Goal: Information Seeking & Learning: Check status

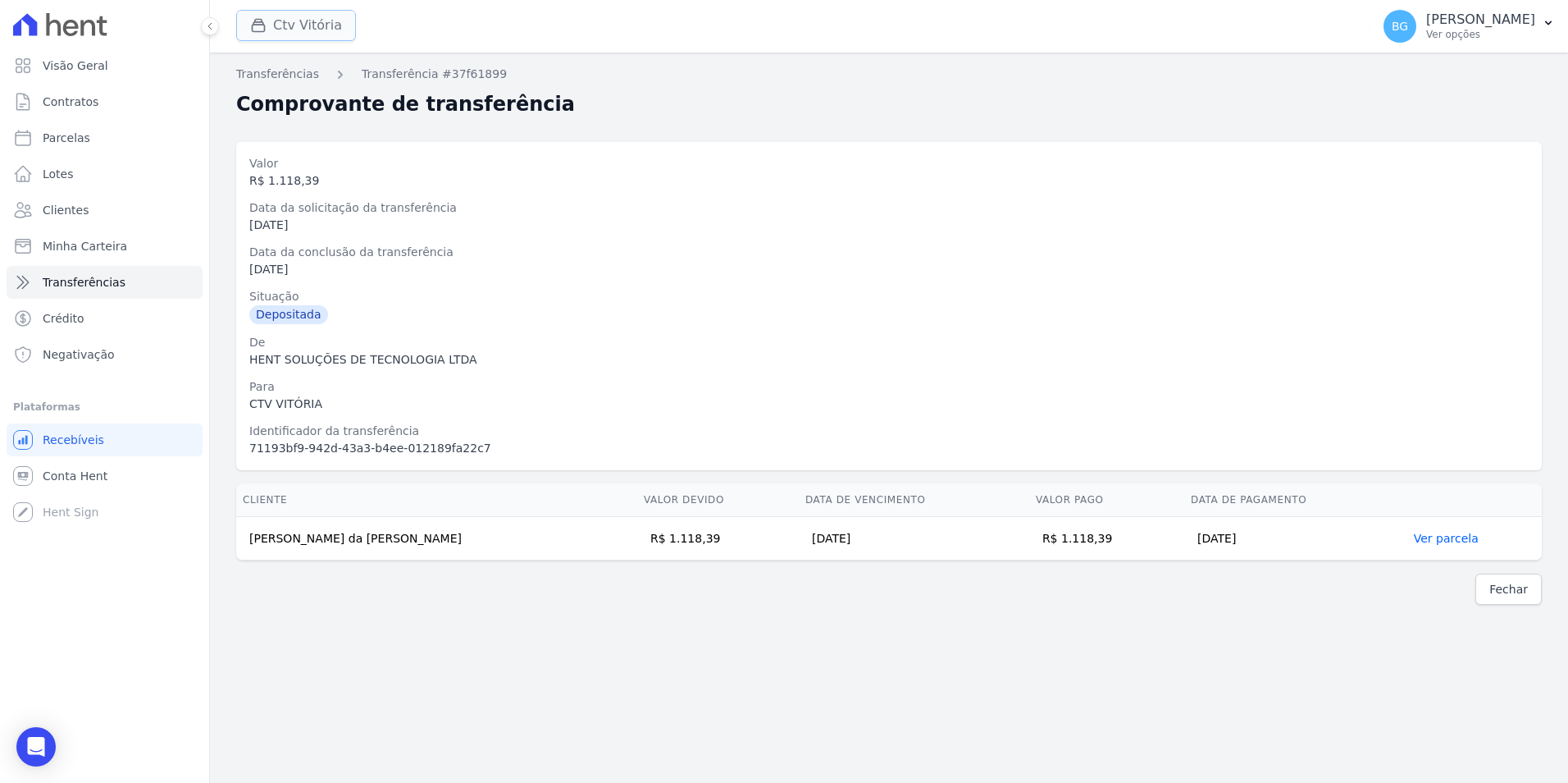
click at [293, 19] on button "Ctv Vitória" at bounding box center [296, 25] width 120 height 31
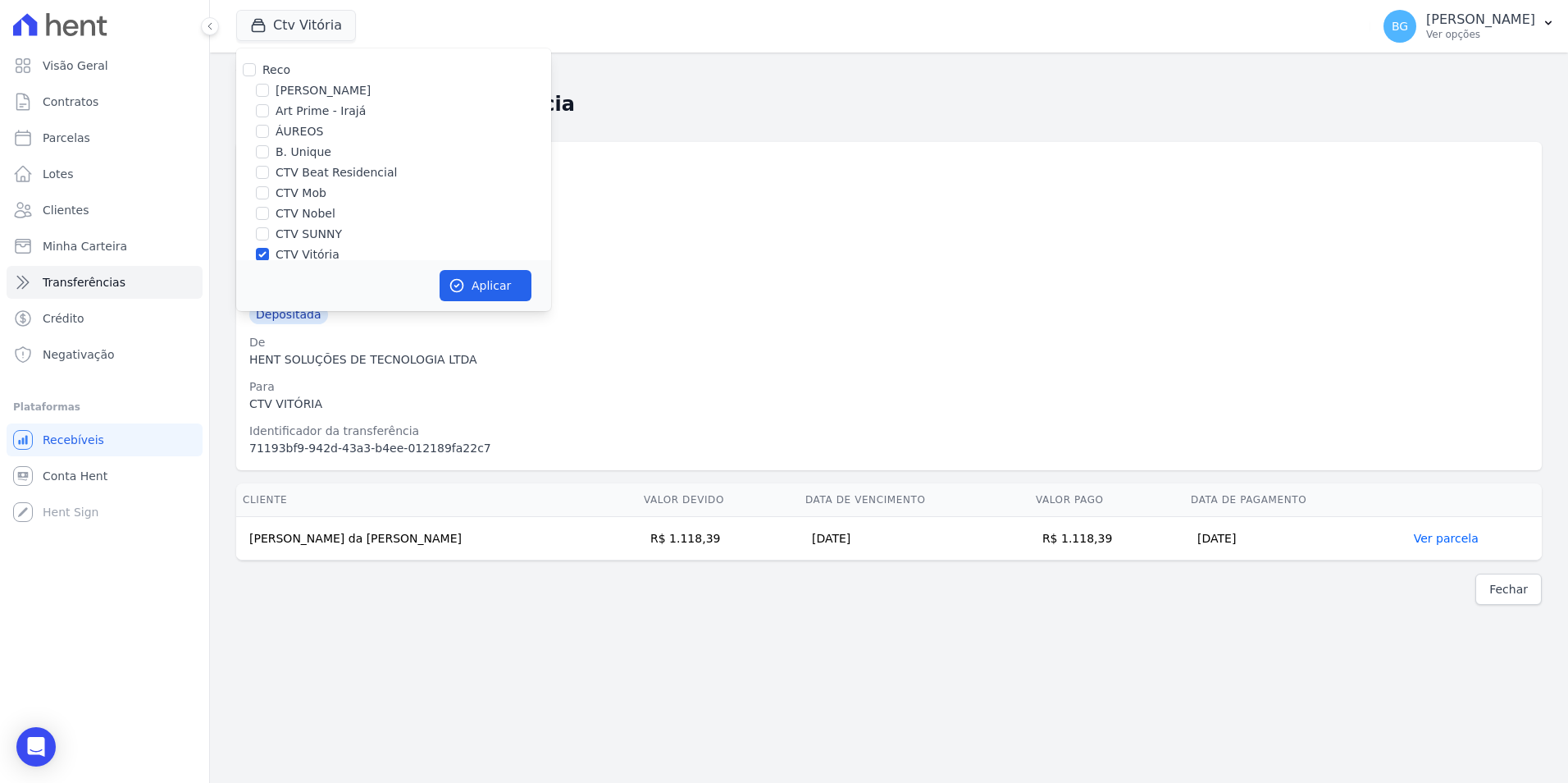
click at [292, 252] on label "CTV Vitória" at bounding box center [307, 254] width 64 height 18
click at [269, 252] on input "CTV Vitória" at bounding box center [262, 254] width 13 height 13
checkbox input "false"
click at [302, 224] on div "Reco Amaré Arpoador Art Prime - Irajá ÁUREOS B. Unique CTV Beat Residencial CTV…" at bounding box center [394, 232] width 315 height 369
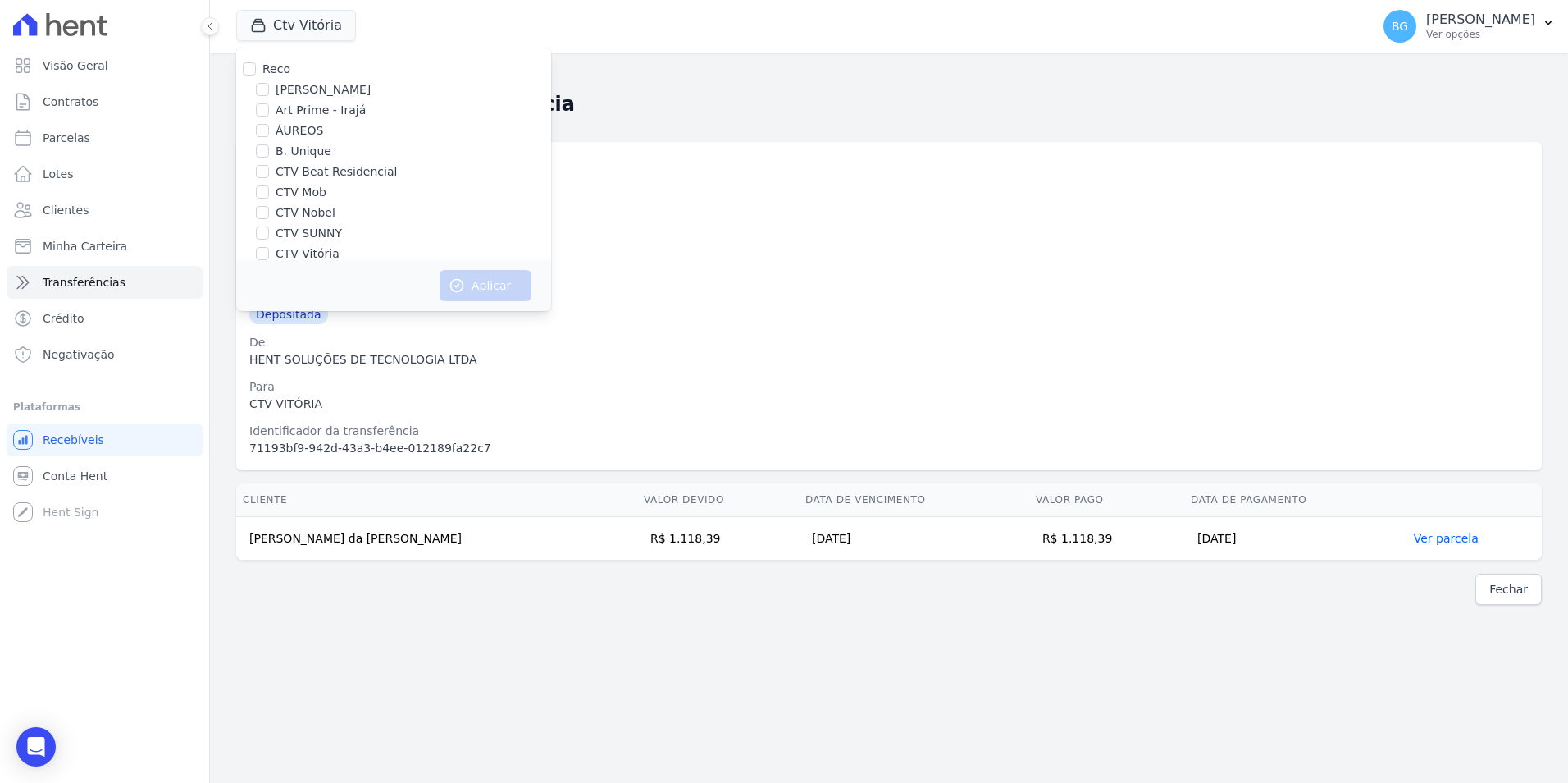
click at [302, 230] on label "CTV SUNNY" at bounding box center [308, 233] width 66 height 18
click at [269, 230] on input "CTV SUNNY" at bounding box center [262, 233] width 13 height 13
checkbox input "true"
click at [474, 283] on button "Aplicar" at bounding box center [485, 285] width 92 height 31
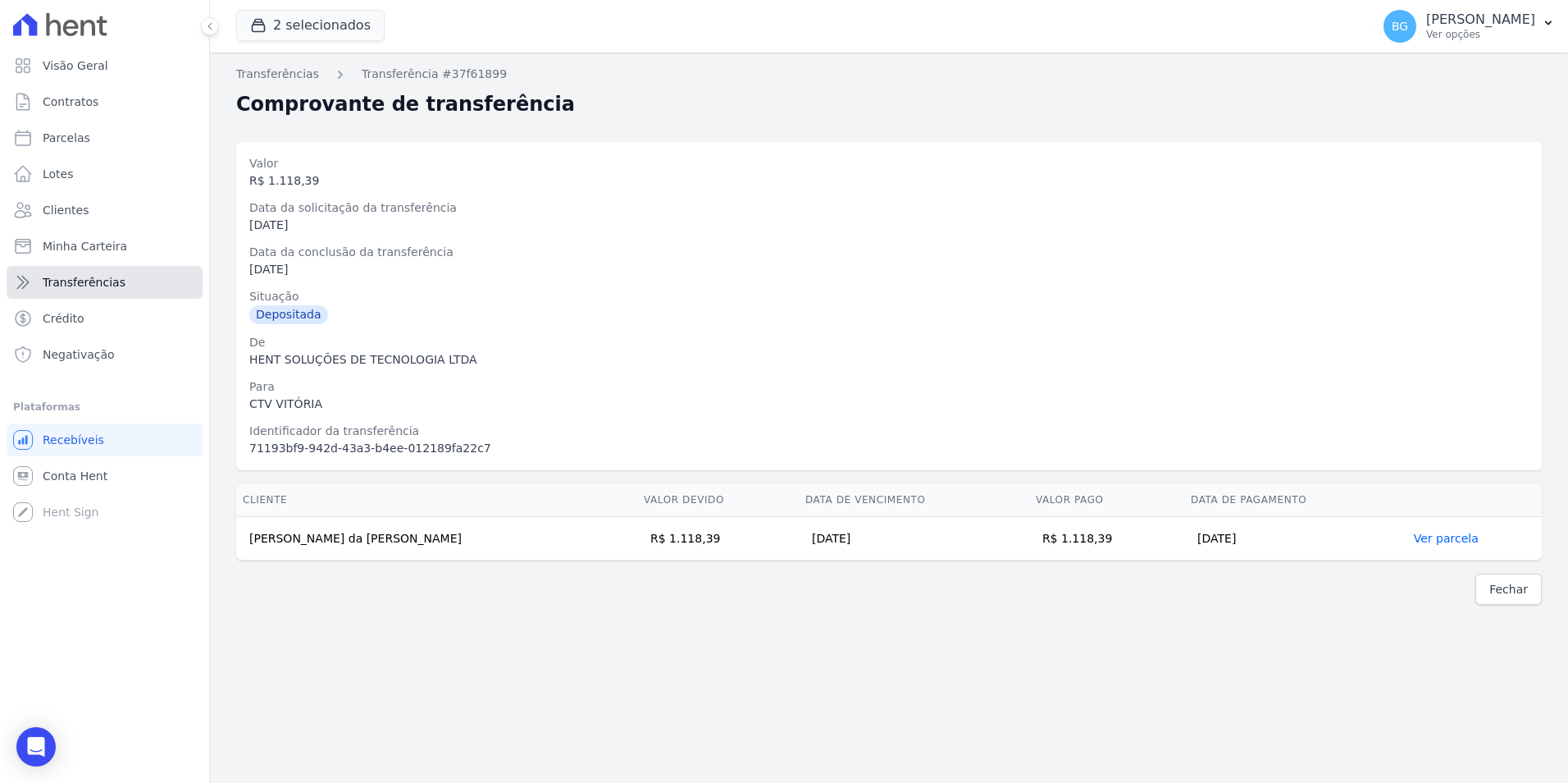
click at [79, 277] on span "Transferências" at bounding box center [84, 282] width 83 height 17
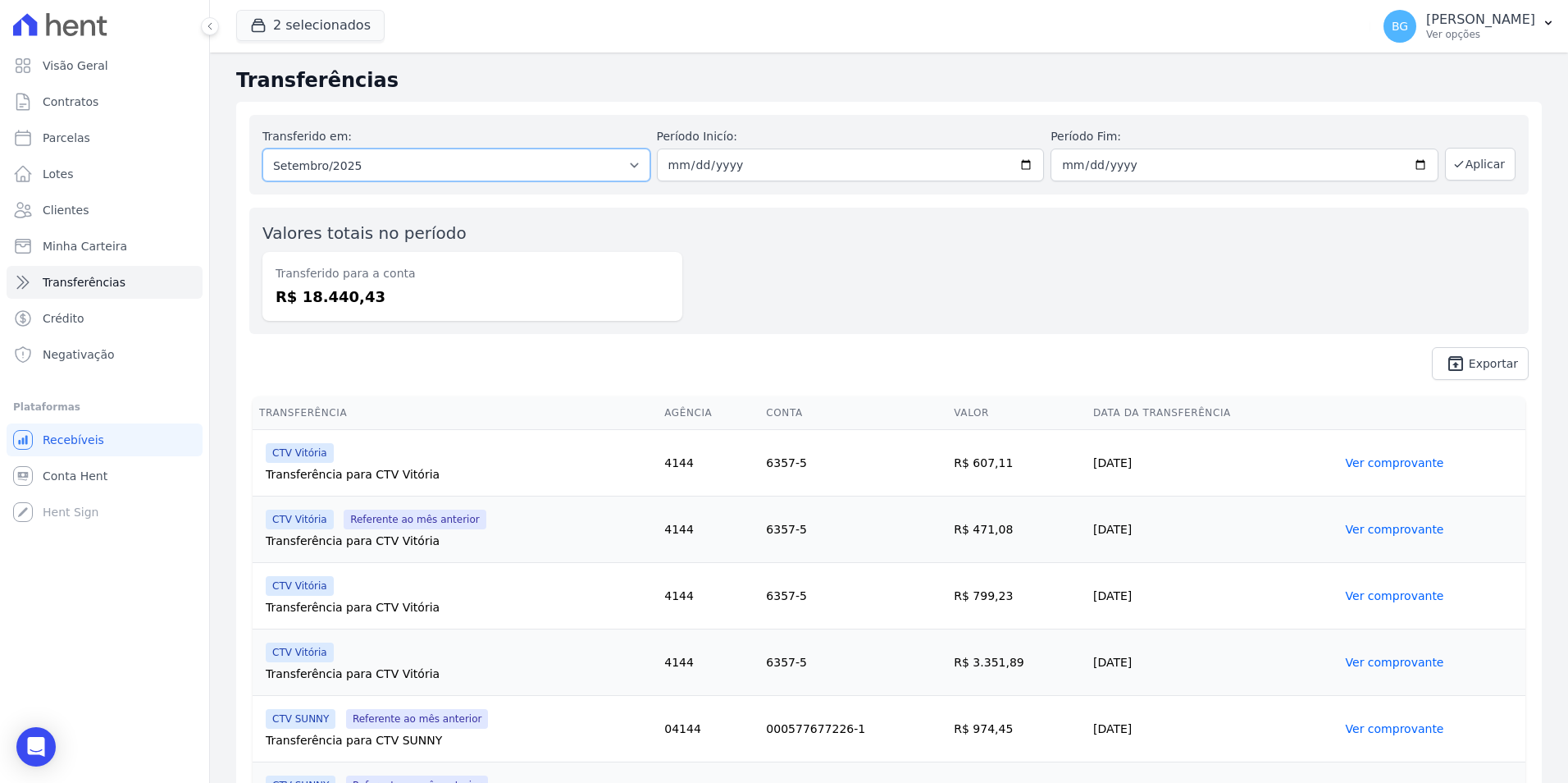
click at [415, 163] on select "Todos os meses Maio/2024 Junho/2024 Julho/2024 Agosto/2024 Setembro/2024 Outubr…" at bounding box center [456, 165] width 388 height 33
select select "08/2025"
click at [262, 149] on select "Todos os meses Maio/2024 Junho/2024 Julho/2024 Agosto/2024 Setembro/2024 Outubr…" at bounding box center [456, 165] width 388 height 33
click at [305, 24] on button "2 selecionados" at bounding box center [311, 25] width 149 height 31
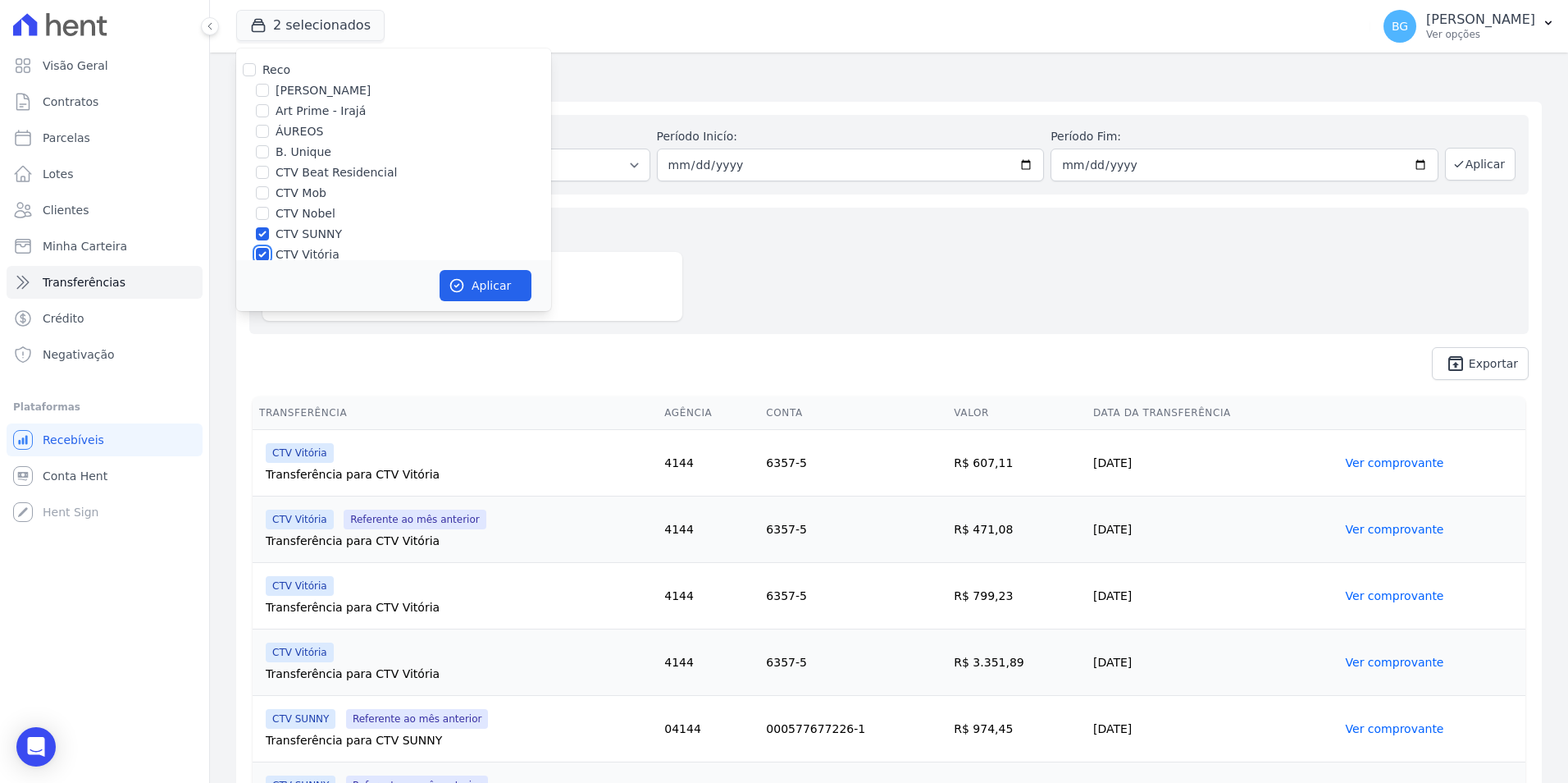
click at [265, 249] on input "CTV Vitória" at bounding box center [262, 254] width 13 height 13
checkbox input "false"
click at [506, 275] on button "Aplicar" at bounding box center [485, 285] width 92 height 31
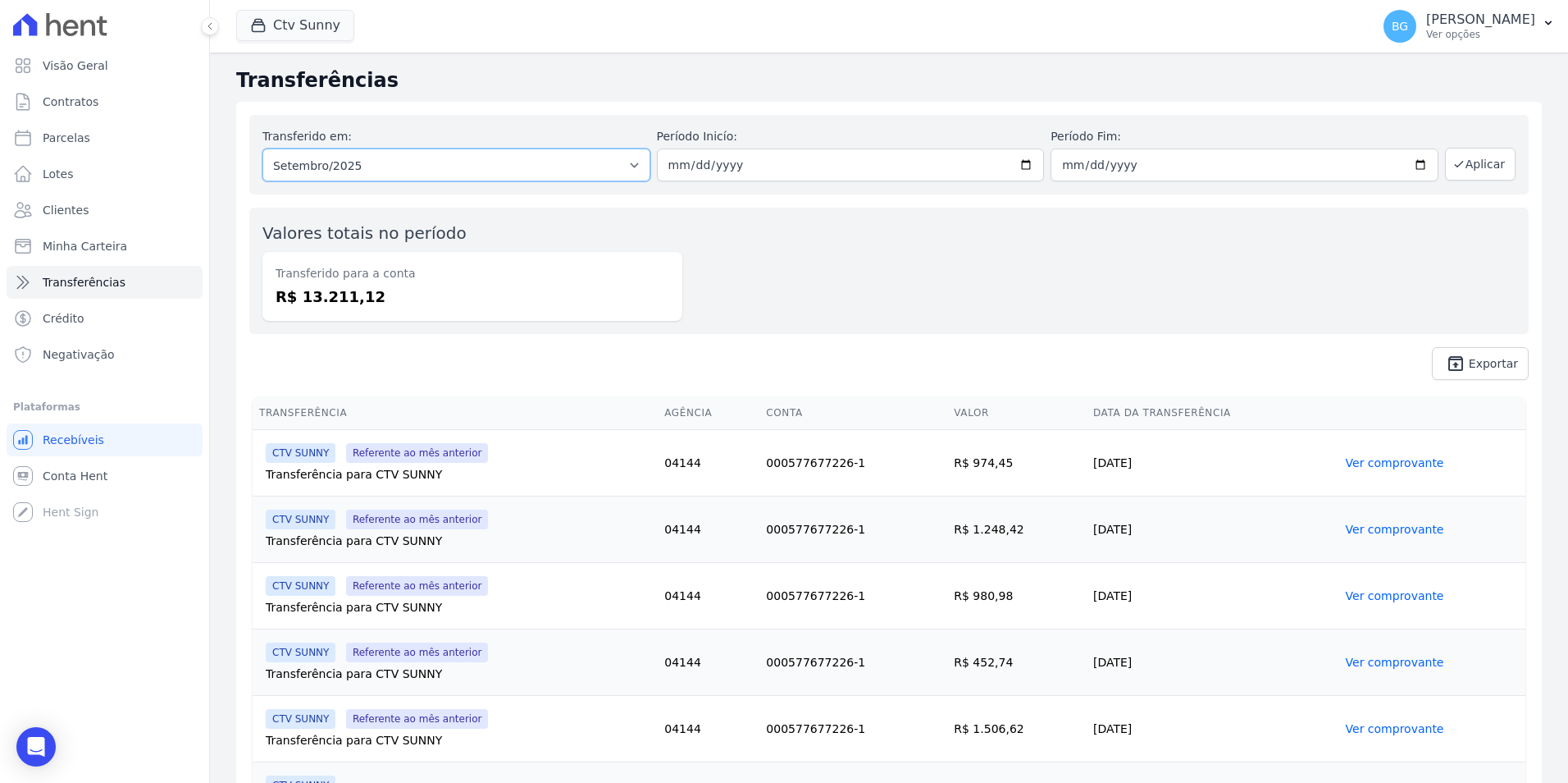
click at [535, 170] on select "Todos os meses Junho/2025 Julho/2025 Agosto/2025 Setembro/2025" at bounding box center [456, 165] width 388 height 33
select select "08/2025"
click at [262, 149] on select "Todos os meses Junho/2025 Julho/2025 Agosto/2025 Setembro/2025" at bounding box center [456, 165] width 388 height 33
click at [1481, 168] on button "Aplicar" at bounding box center [1481, 164] width 71 height 33
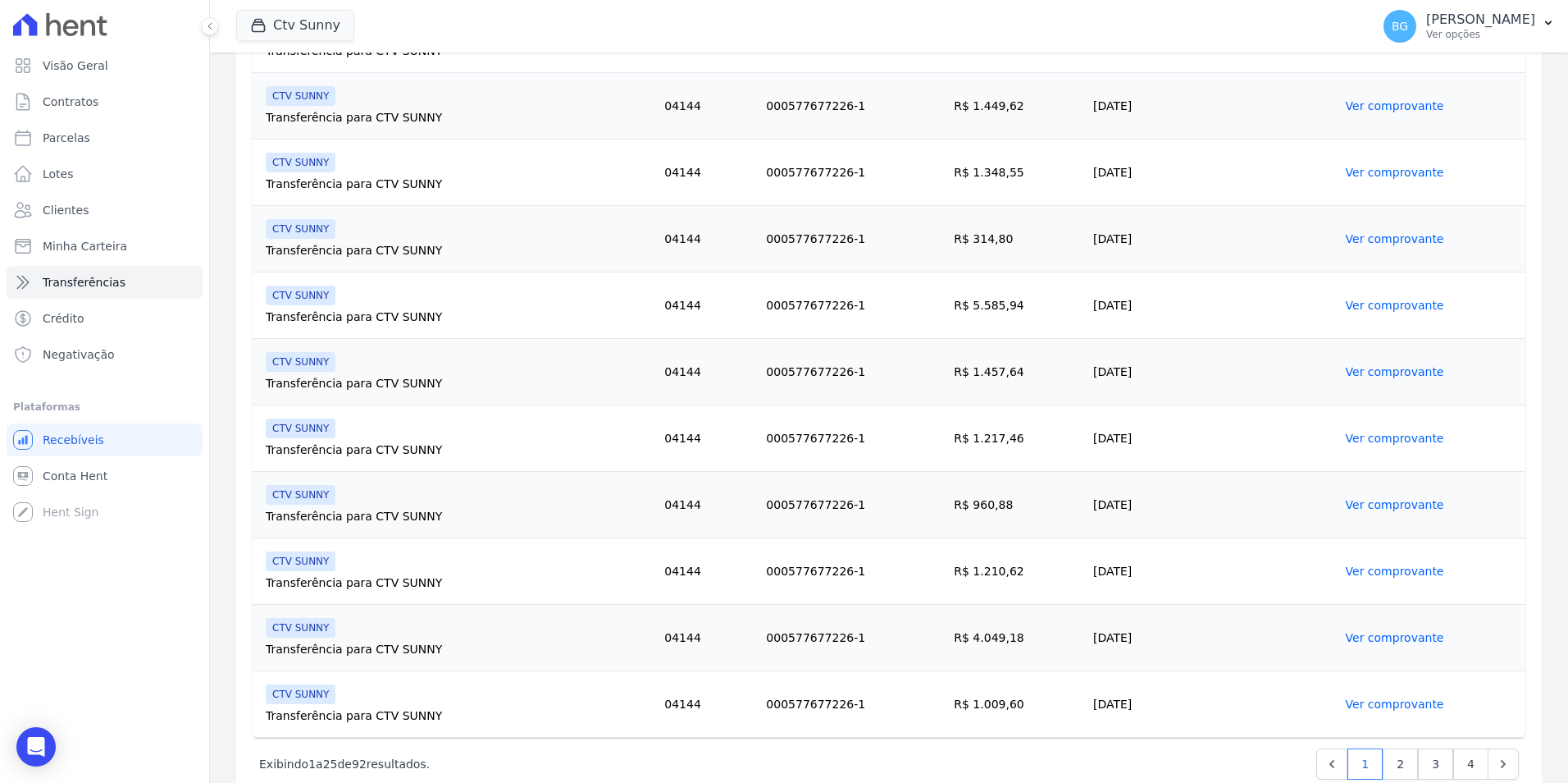
scroll to position [1384, 0]
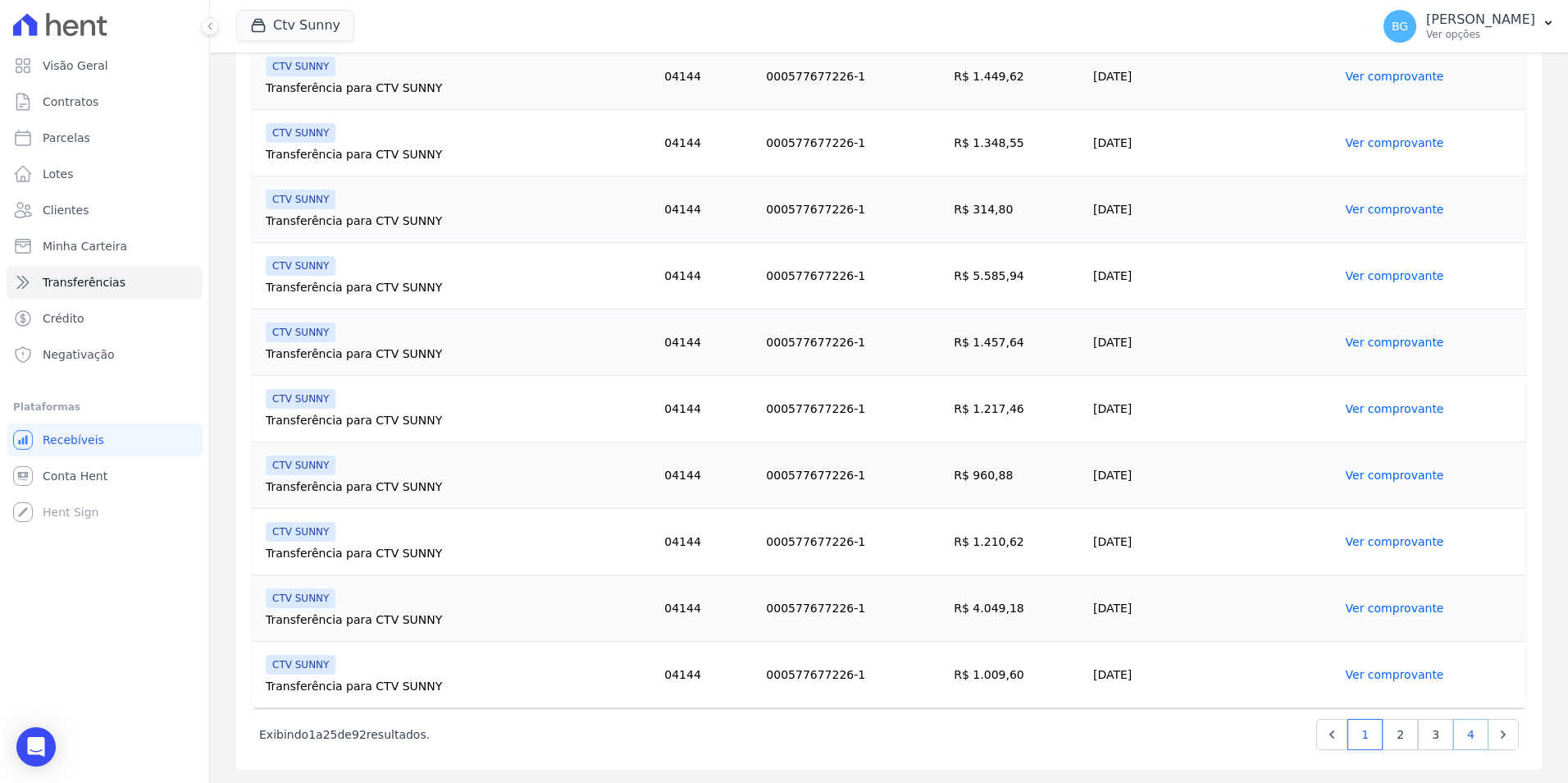
click at [1454, 722] on link "4" at bounding box center [1471, 734] width 35 height 31
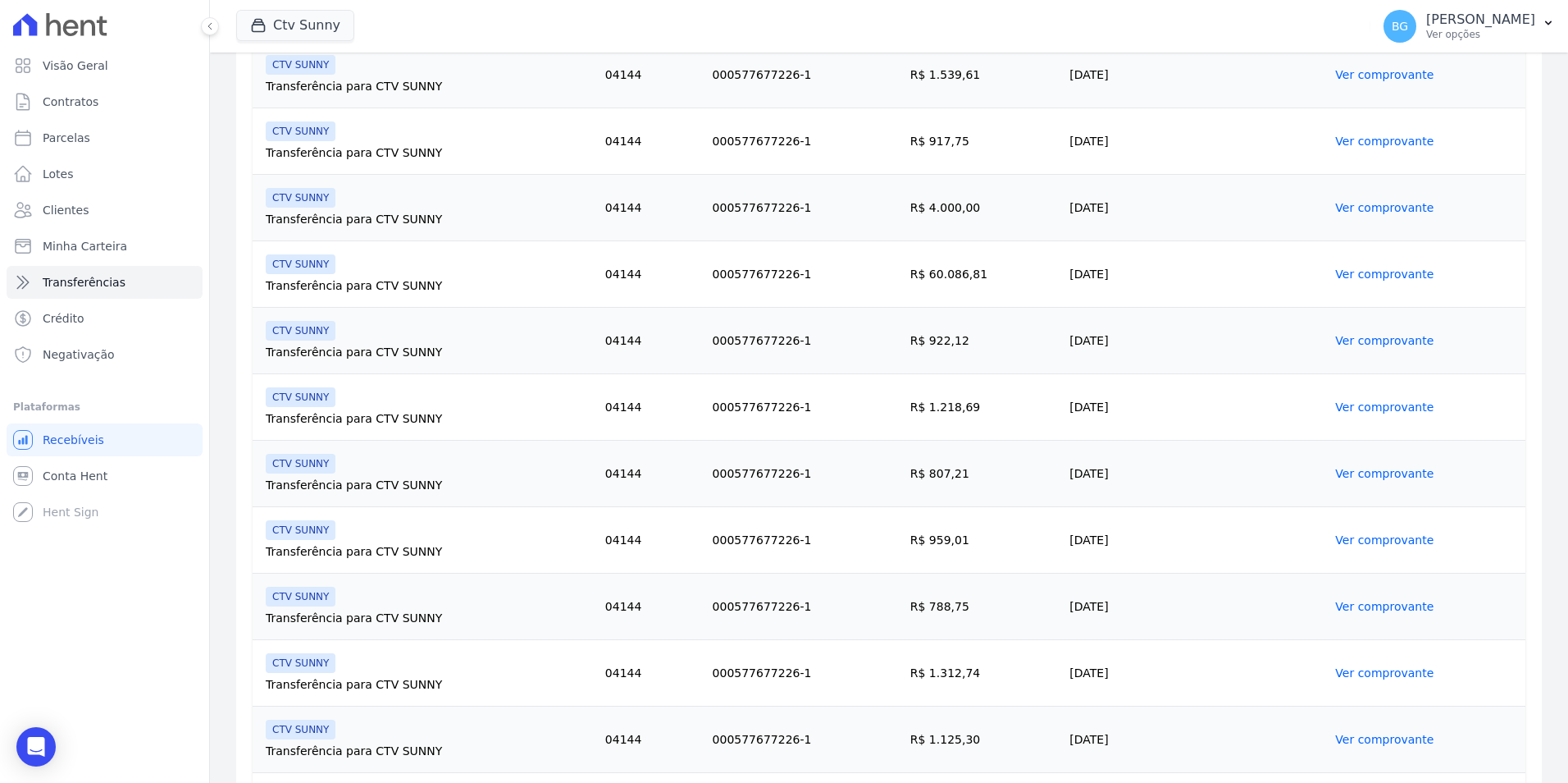
scroll to position [738, 0]
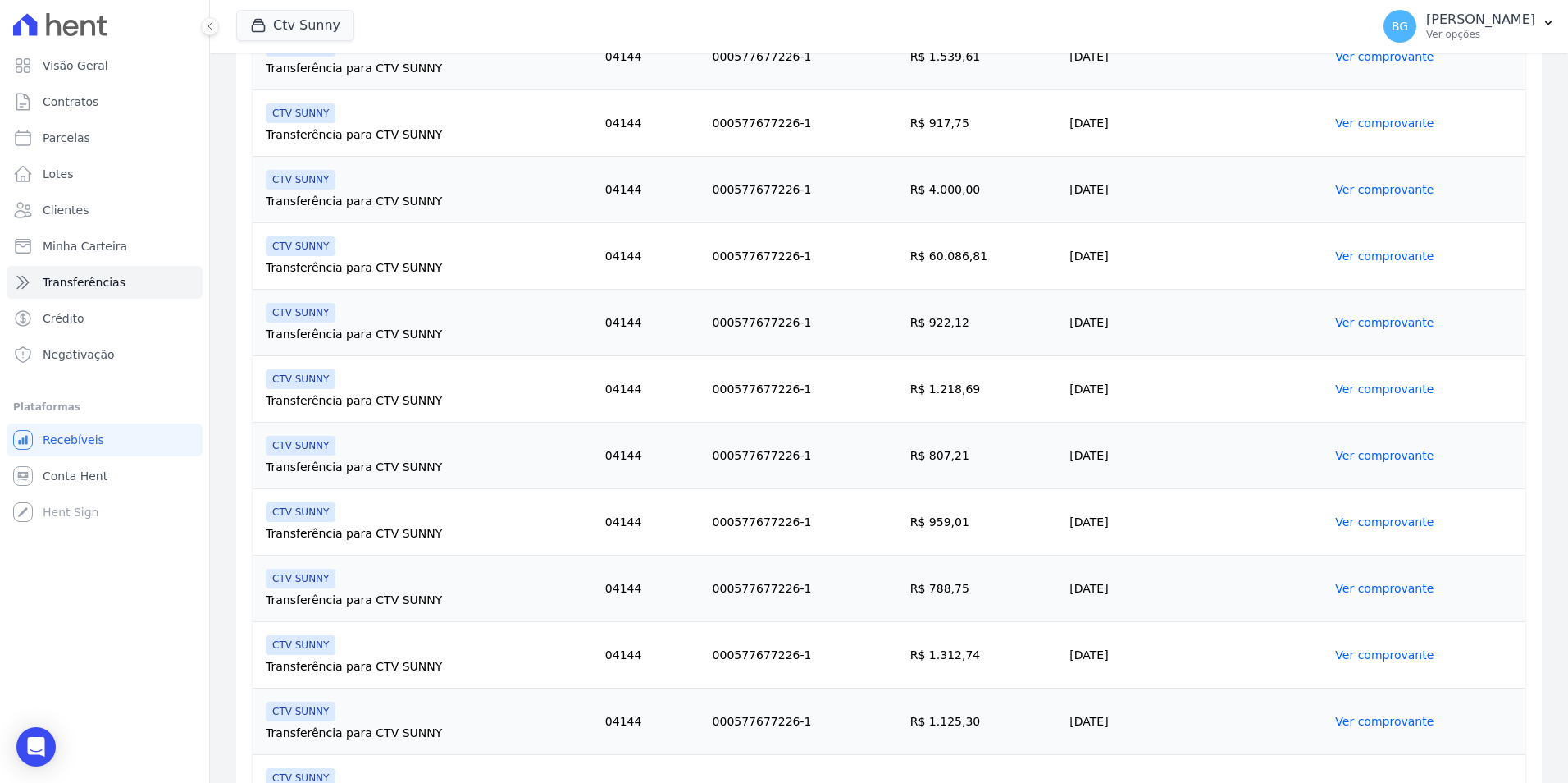
click at [994, 389] on td "R$ 1.218,69" at bounding box center [983, 388] width 159 height 66
click at [1374, 389] on link "Ver comprovante" at bounding box center [1385, 389] width 99 height 13
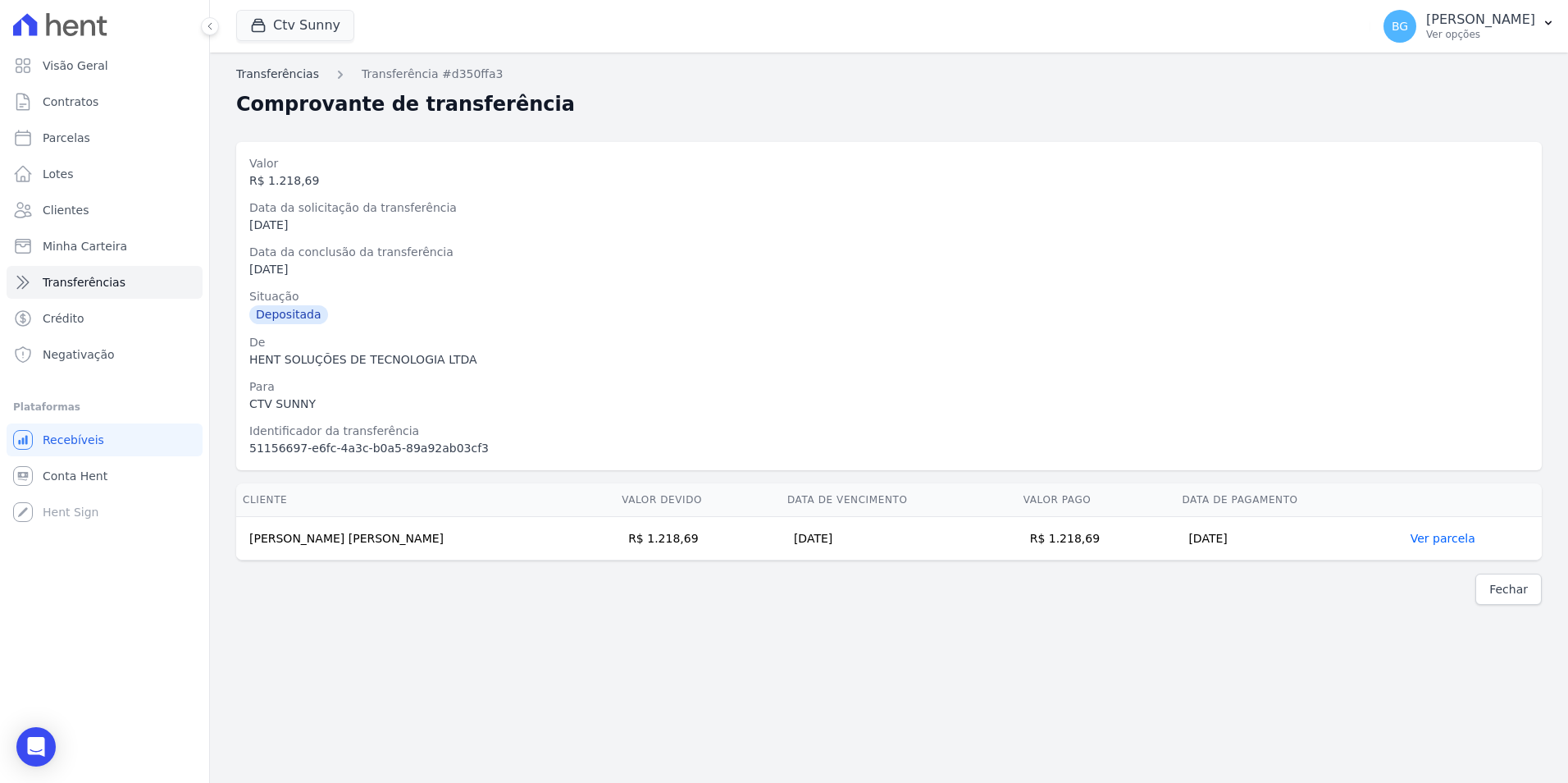
click at [272, 79] on link "Transferências" at bounding box center [277, 74] width 83 height 18
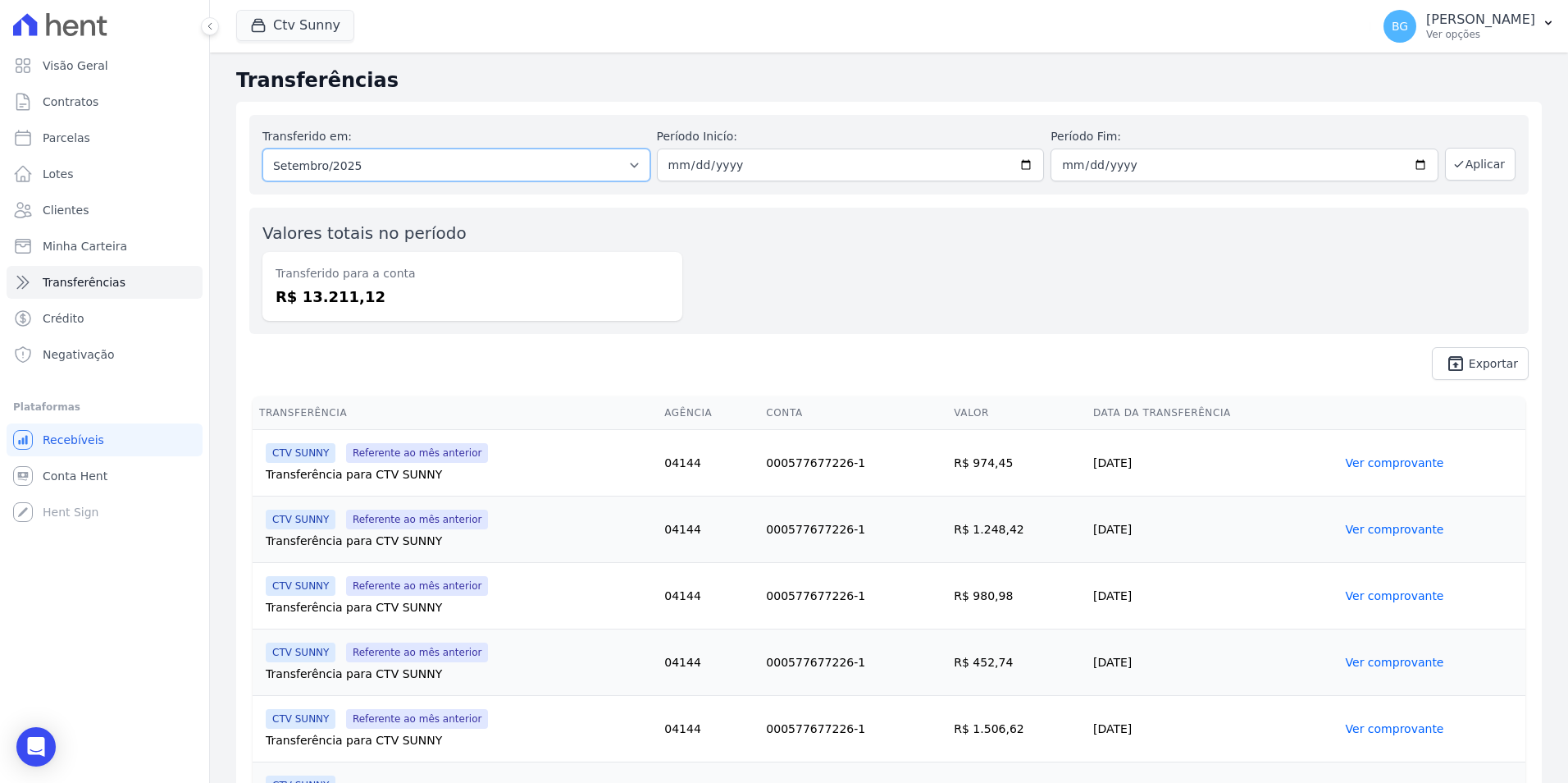
click at [557, 167] on select "Todos os meses Junho/2025 Julho/2025 Agosto/2025 Setembro/2025" at bounding box center [456, 165] width 388 height 33
select select "08/2025"
click at [262, 149] on select "Todos os meses Junho/2025 Julho/2025 Agosto/2025 Setembro/2025" at bounding box center [456, 165] width 388 height 33
click at [1482, 180] on button "Aplicar" at bounding box center [1481, 164] width 71 height 33
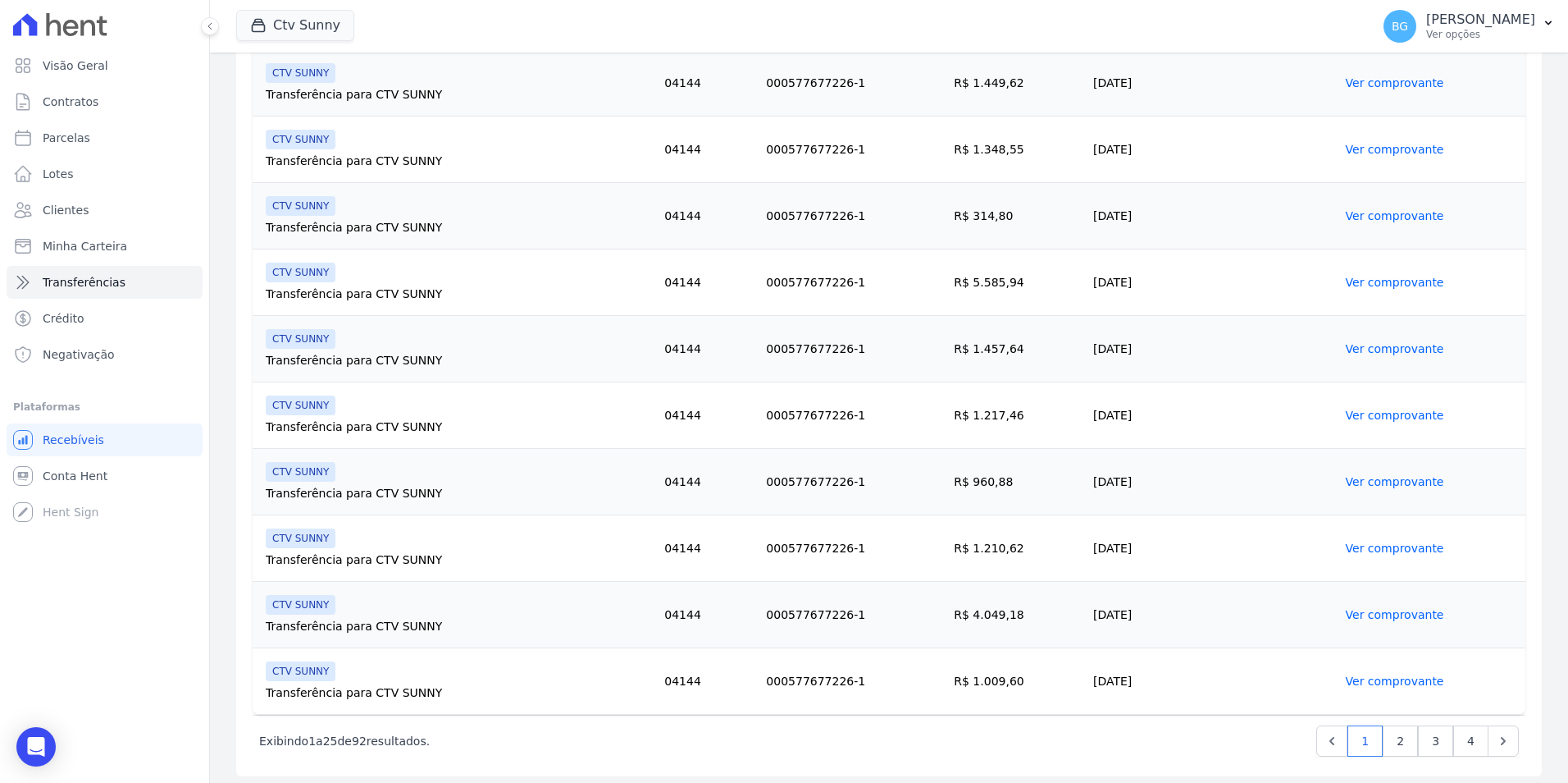
scroll to position [1384, 0]
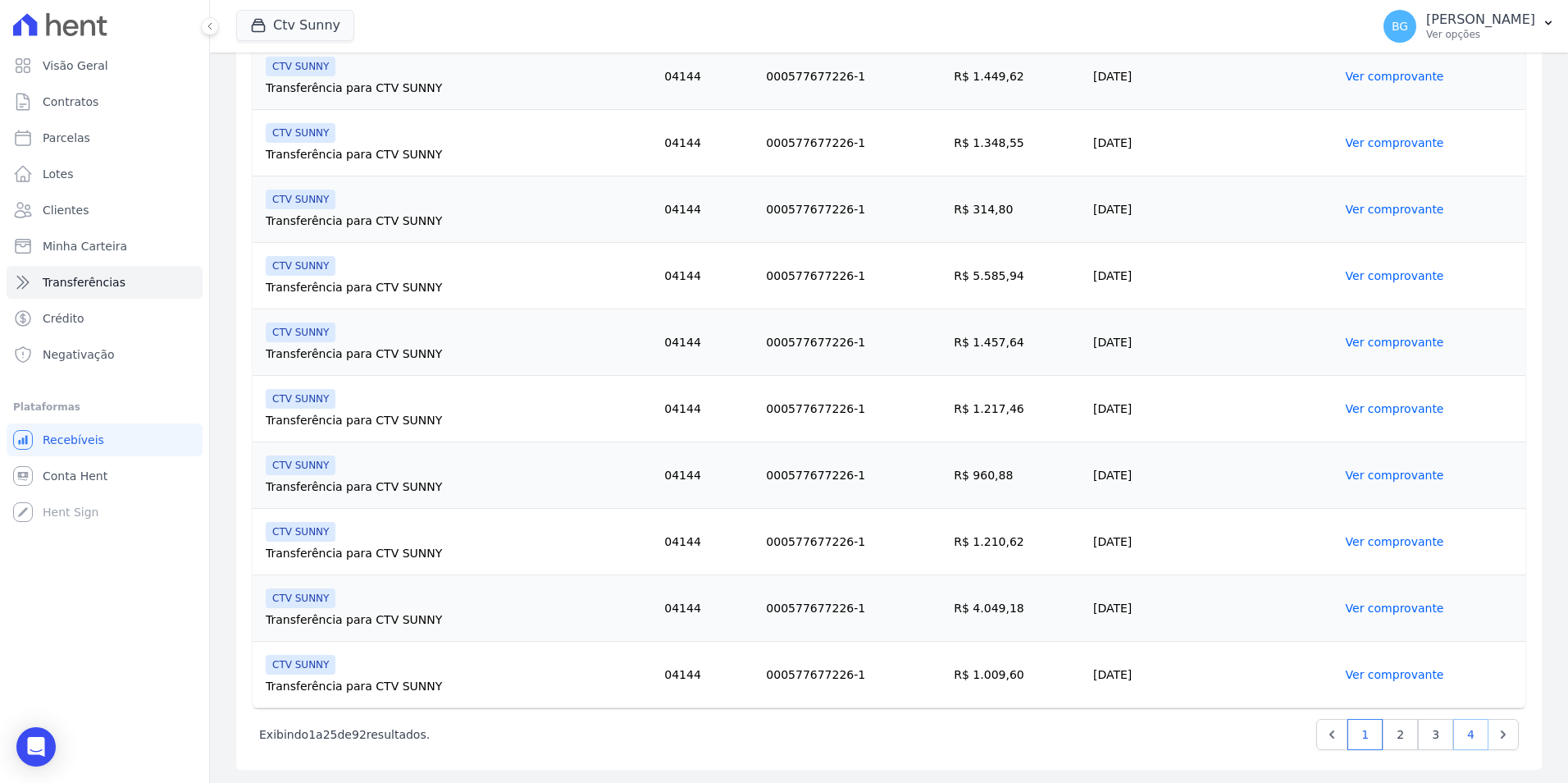
click at [1454, 727] on link "4" at bounding box center [1471, 734] width 35 height 31
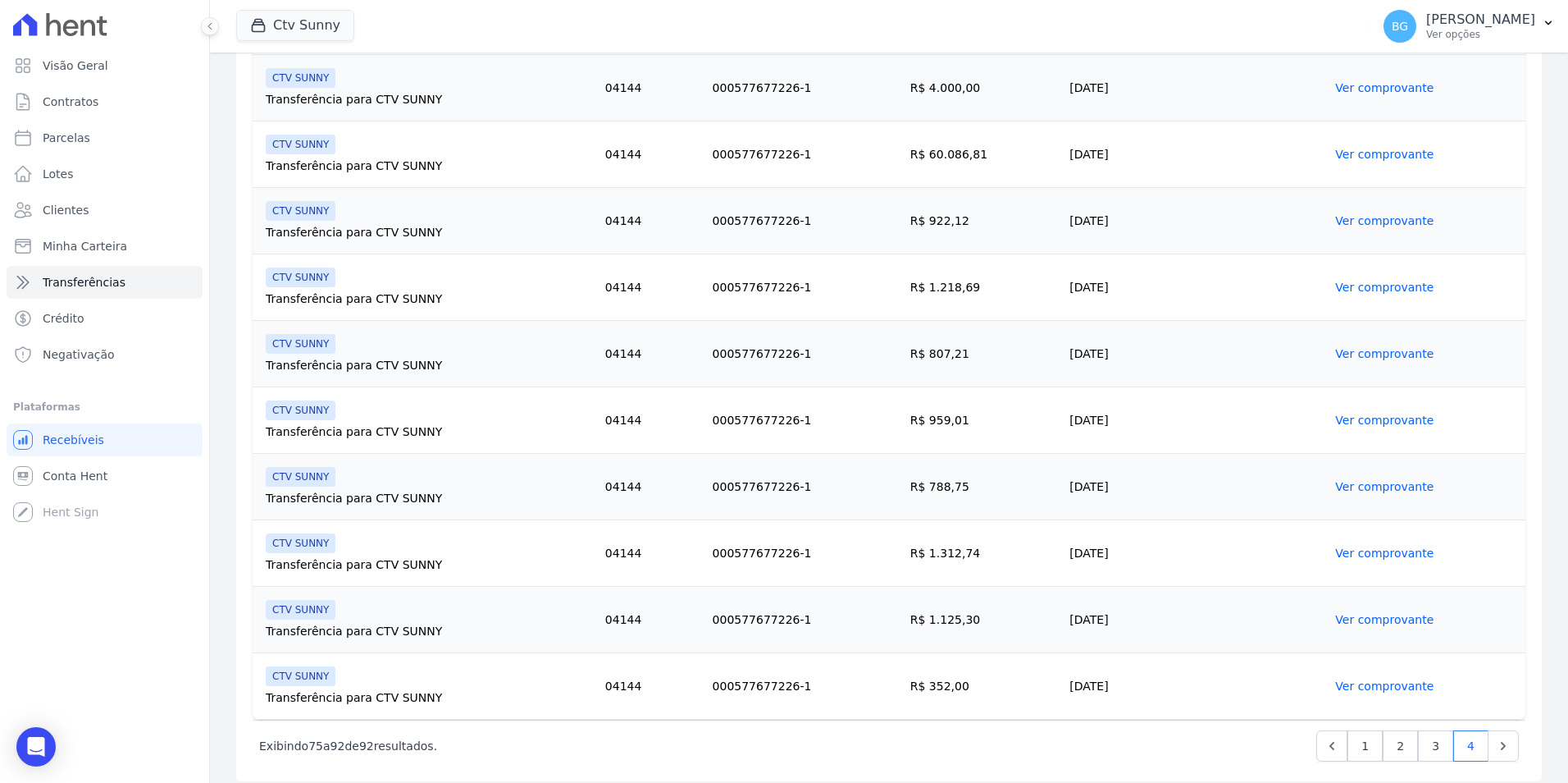
scroll to position [852, 0]
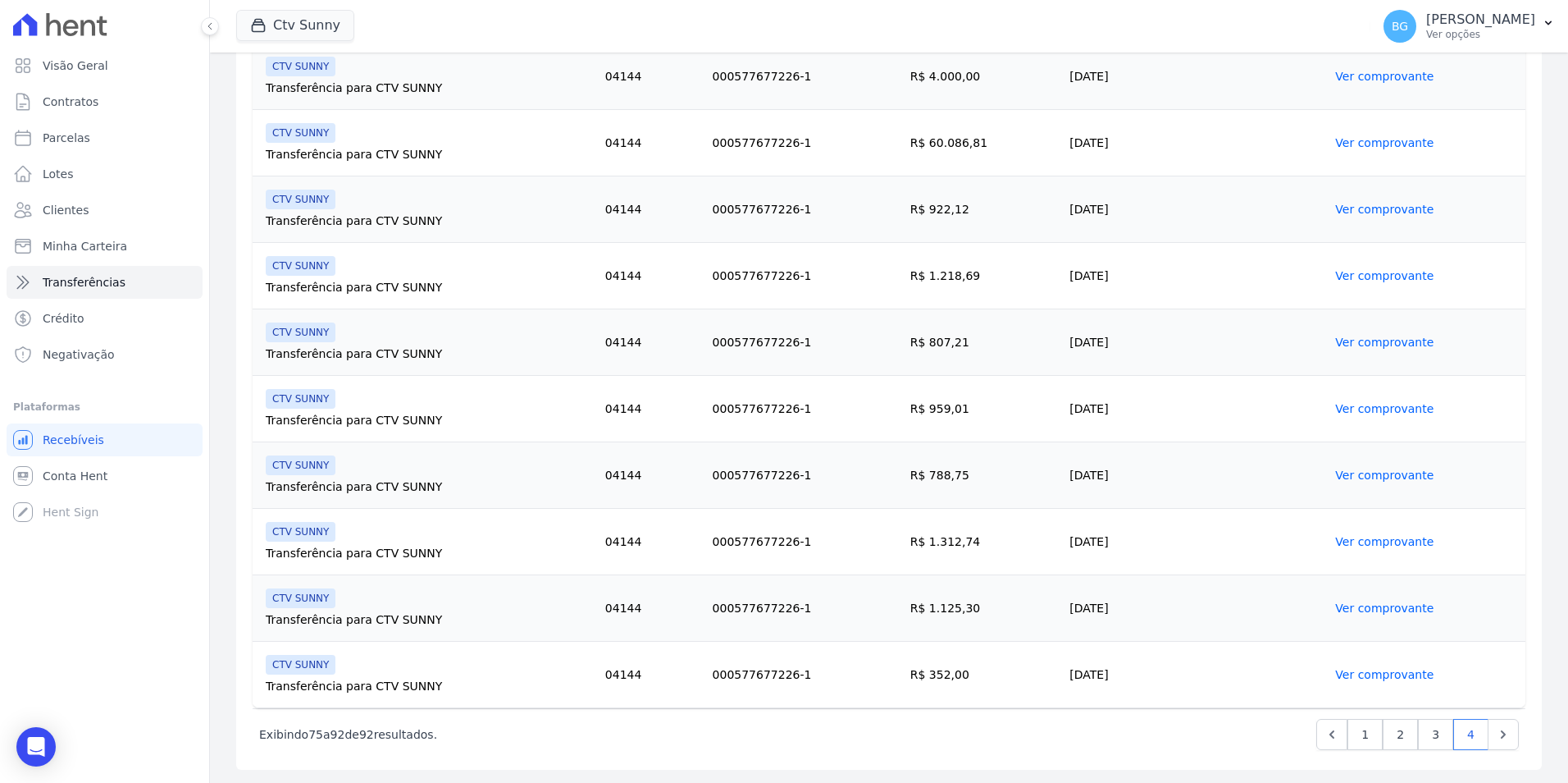
click at [1377, 479] on link "Ver comprovante" at bounding box center [1385, 475] width 99 height 13
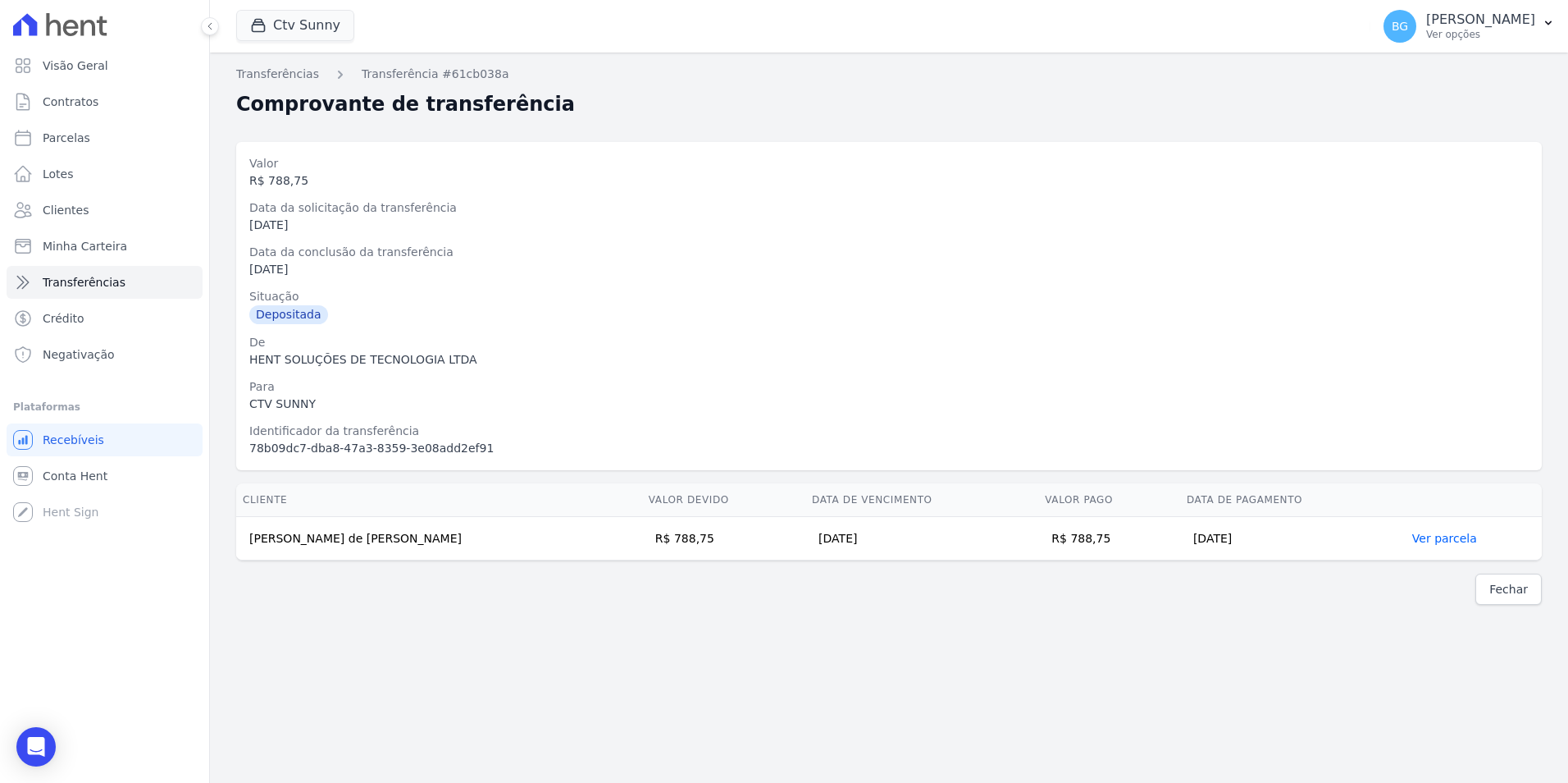
drag, startPoint x: 454, startPoint y: 542, endPoint x: 94, endPoint y: 535, distance: 360.1
click at [94, 535] on div "Visão Geral Contratos Parcelas Lotes Clientes Minha Carteira Transferências Cré…" at bounding box center [784, 391] width 1568 height 783
drag, startPoint x: 94, startPoint y: 535, endPoint x: 515, endPoint y: 551, distance: 421.3
click at [515, 551] on td "Luciana de Jesus da Silva Fernandes Neto" at bounding box center [439, 538] width 406 height 44
drag, startPoint x: 456, startPoint y: 537, endPoint x: 225, endPoint y: 536, distance: 231.0
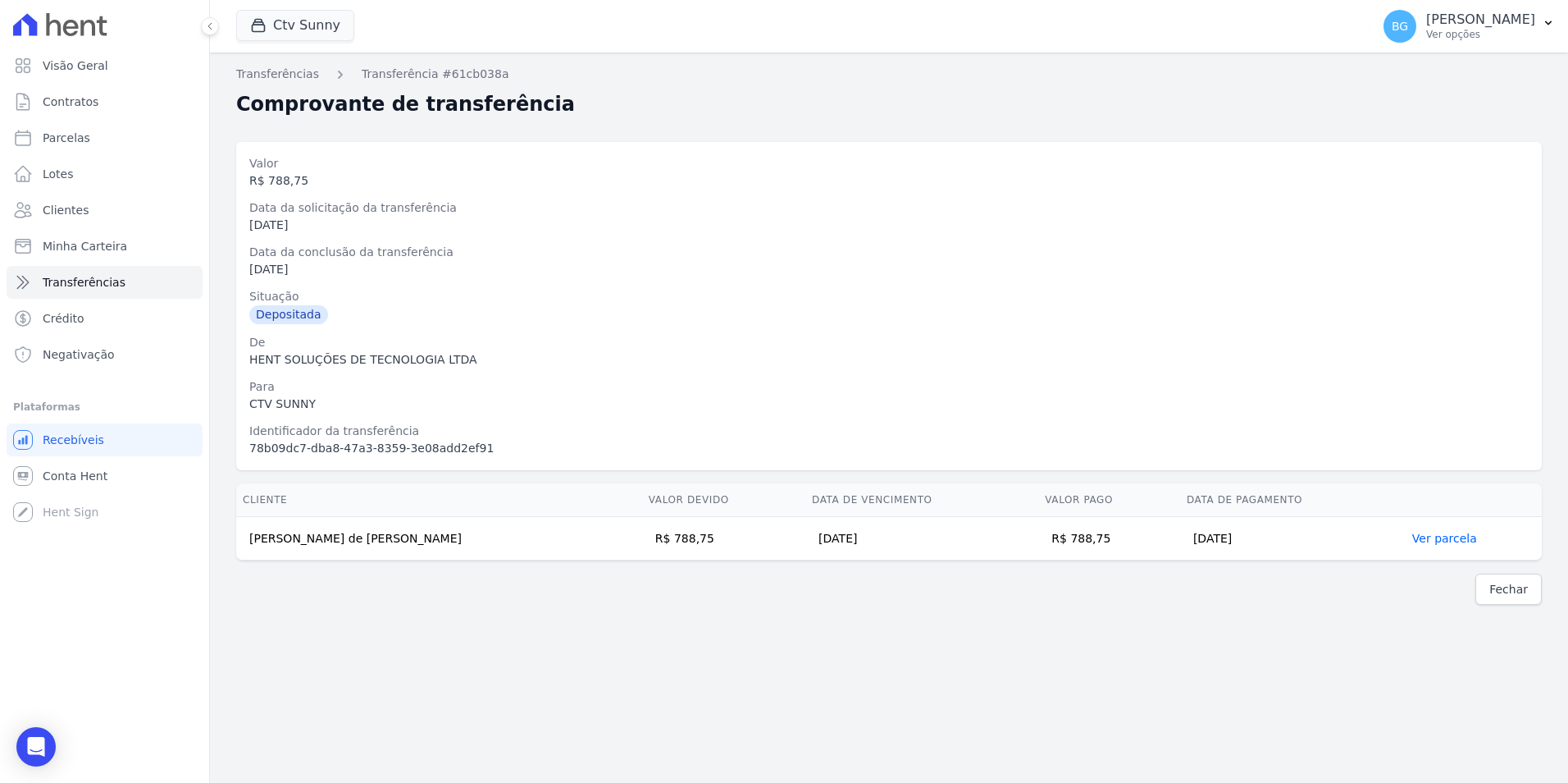
click at [225, 536] on div "Cliente Valor devido Data de Vencimento Valor pago Data de Pagamento Luciana de…" at bounding box center [889, 521] width 1358 height 90
click at [323, 547] on td "Luciana de Jesus da Silva Fernandes Neto" at bounding box center [439, 538] width 406 height 44
drag, startPoint x: 461, startPoint y: 543, endPoint x: 249, endPoint y: 539, distance: 212.0
click at [249, 539] on td "Luciana de Jesus da Silva Fernandes Neto" at bounding box center [439, 538] width 406 height 44
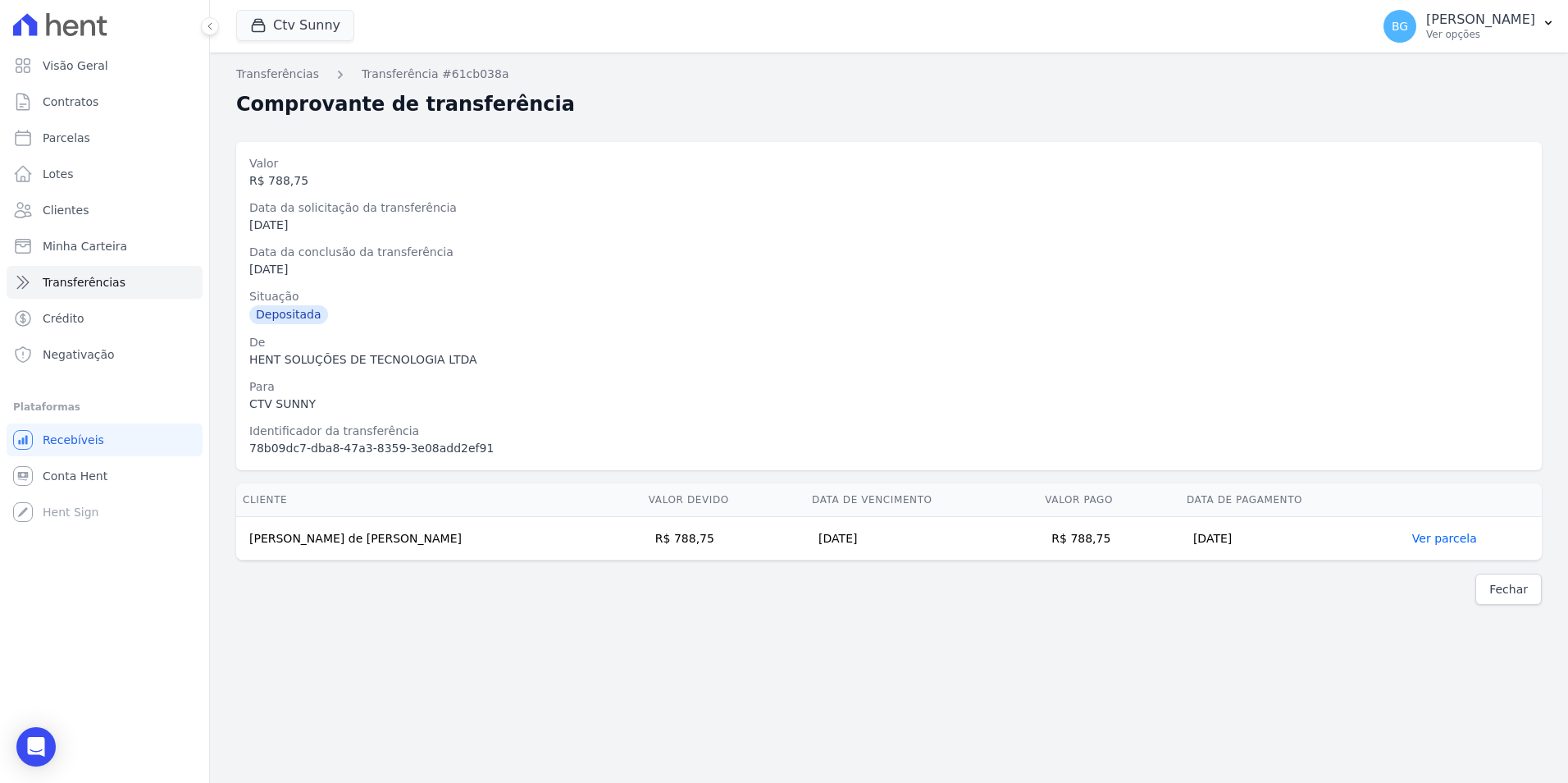
copy td "Luciana de Jesus da Silva Fernandes Neto"
